Goal: Find specific page/section: Find specific page/section

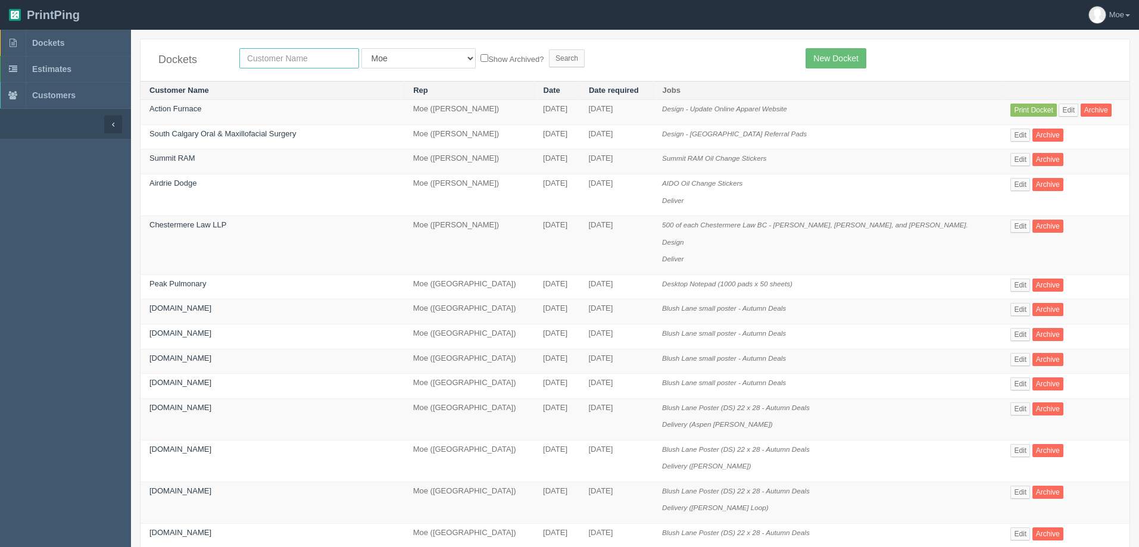
click at [283, 58] on input "text" at bounding box center [299, 58] width 120 height 20
type input "platform"
click at [549, 57] on input "Search" at bounding box center [567, 58] width 36 height 18
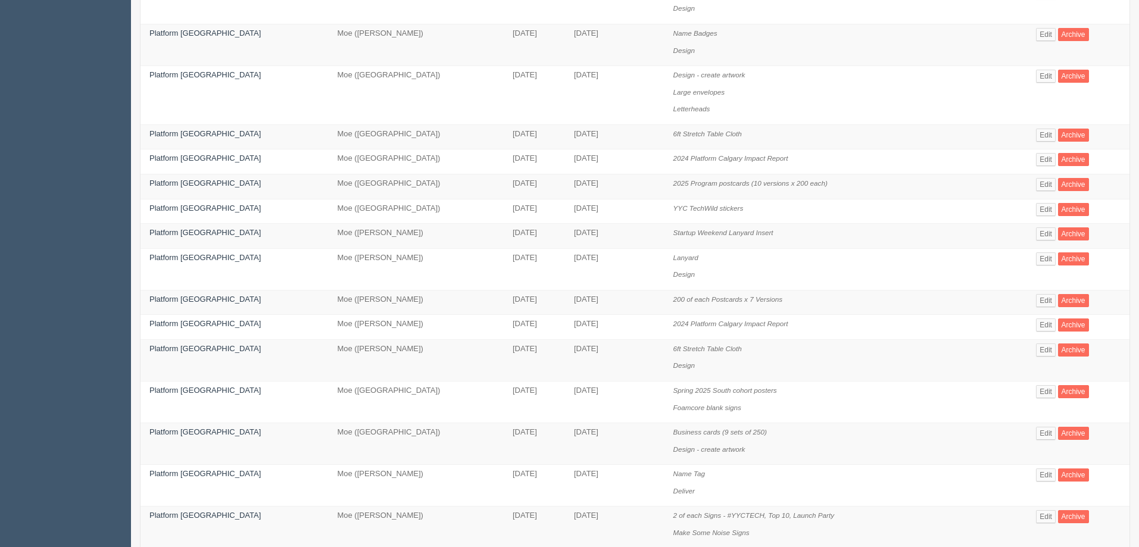
scroll to position [536, 0]
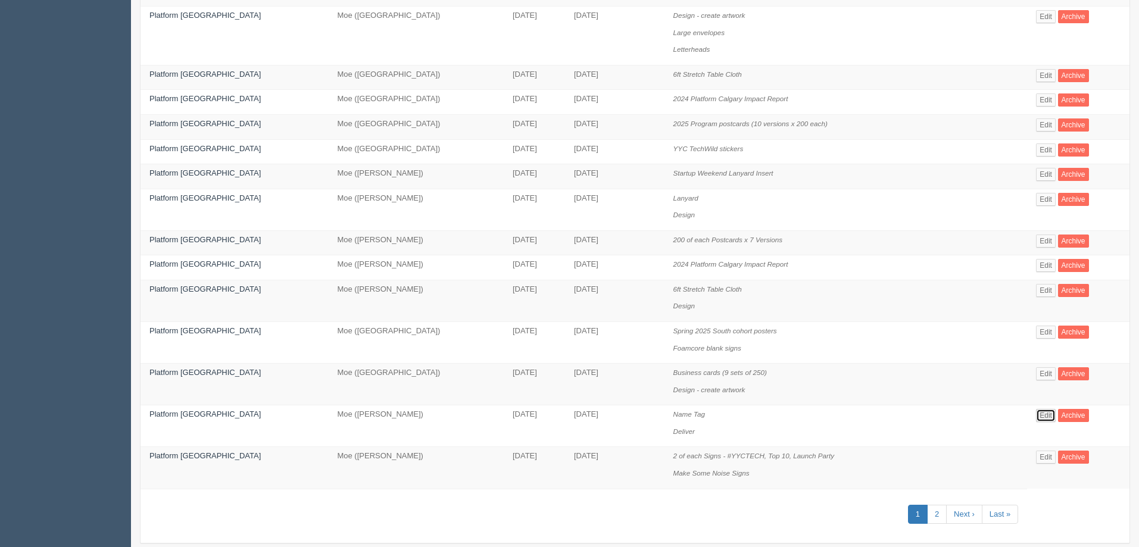
click at [1037, 415] on link "Edit" at bounding box center [1046, 415] width 20 height 13
